Goal: Transaction & Acquisition: Purchase product/service

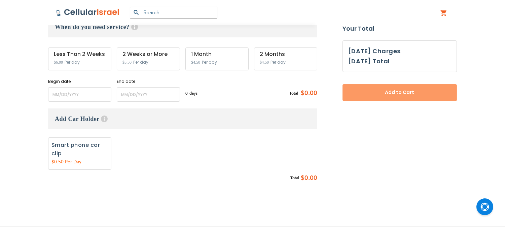
scroll to position [227, 0]
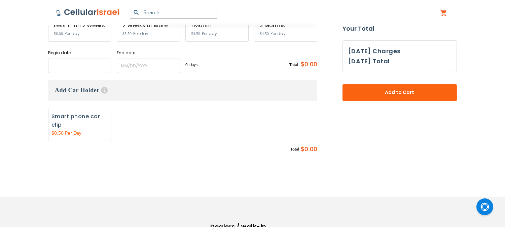
click at [73, 69] on input "name" at bounding box center [79, 66] width 63 height 14
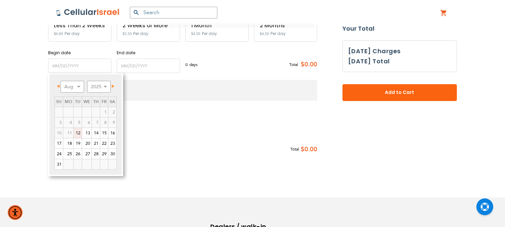
click at [77, 133] on link "12" at bounding box center [78, 133] width 8 height 10
type input "[DATE]"
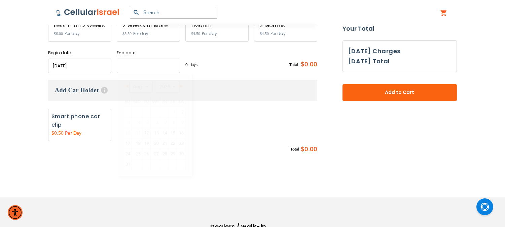
click at [143, 63] on input "name" at bounding box center [148, 66] width 63 height 14
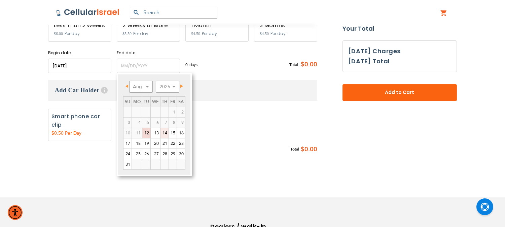
click at [164, 134] on link "14" at bounding box center [165, 133] width 8 height 10
type input "[DATE]"
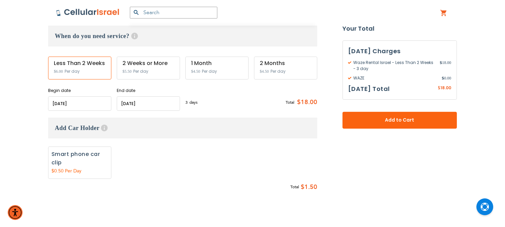
scroll to position [190, 0]
click at [147, 100] on input "name" at bounding box center [148, 103] width 63 height 14
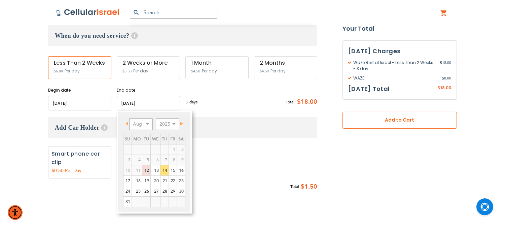
click at [396, 121] on span "Add to Cart" at bounding box center [400, 120] width 70 height 7
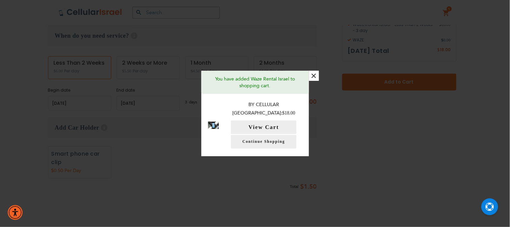
click at [317, 81] on button "×" at bounding box center [314, 76] width 10 height 10
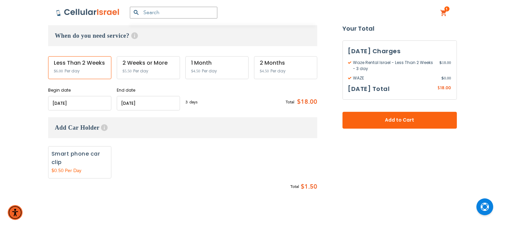
click at [132, 105] on input "name" at bounding box center [148, 103] width 63 height 14
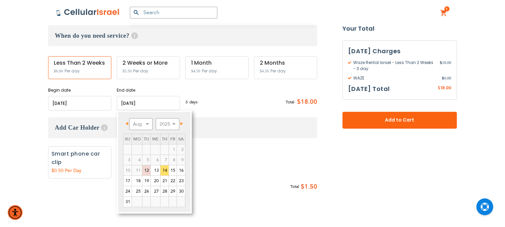
click at [267, 91] on div "Begin date Please enter Start Date End date Please enter End Date Long term pla…" at bounding box center [182, 98] width 269 height 23
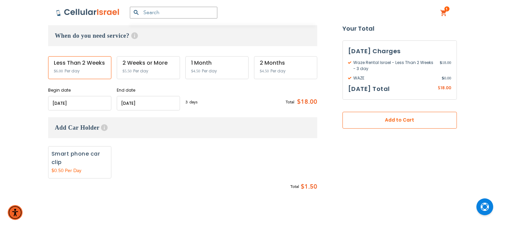
click at [398, 117] on span "Add to Cart" at bounding box center [400, 120] width 70 height 7
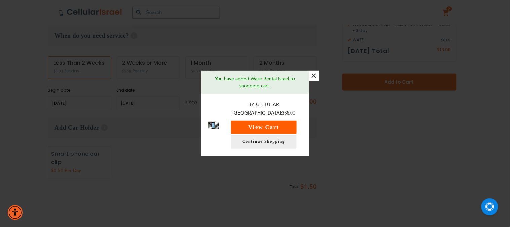
click at [278, 123] on button "View Cart" at bounding box center [264, 126] width 66 height 13
